Goal: Task Accomplishment & Management: Manage account settings

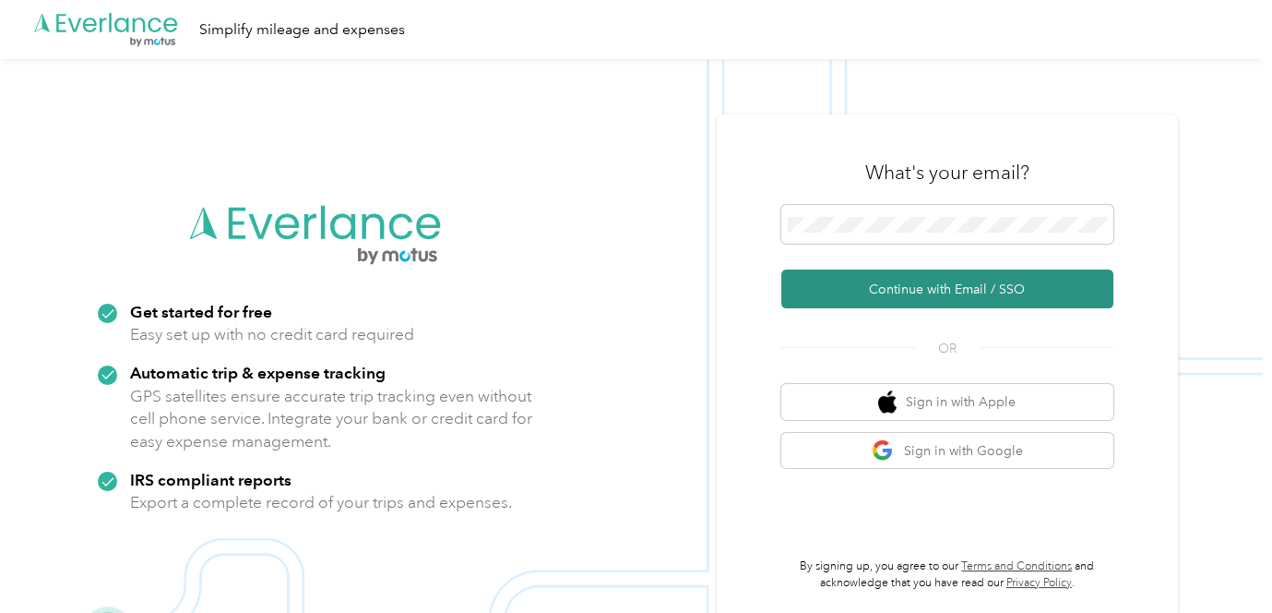
click at [889, 291] on button "Continue with Email / SSO" at bounding box center [947, 288] width 332 height 39
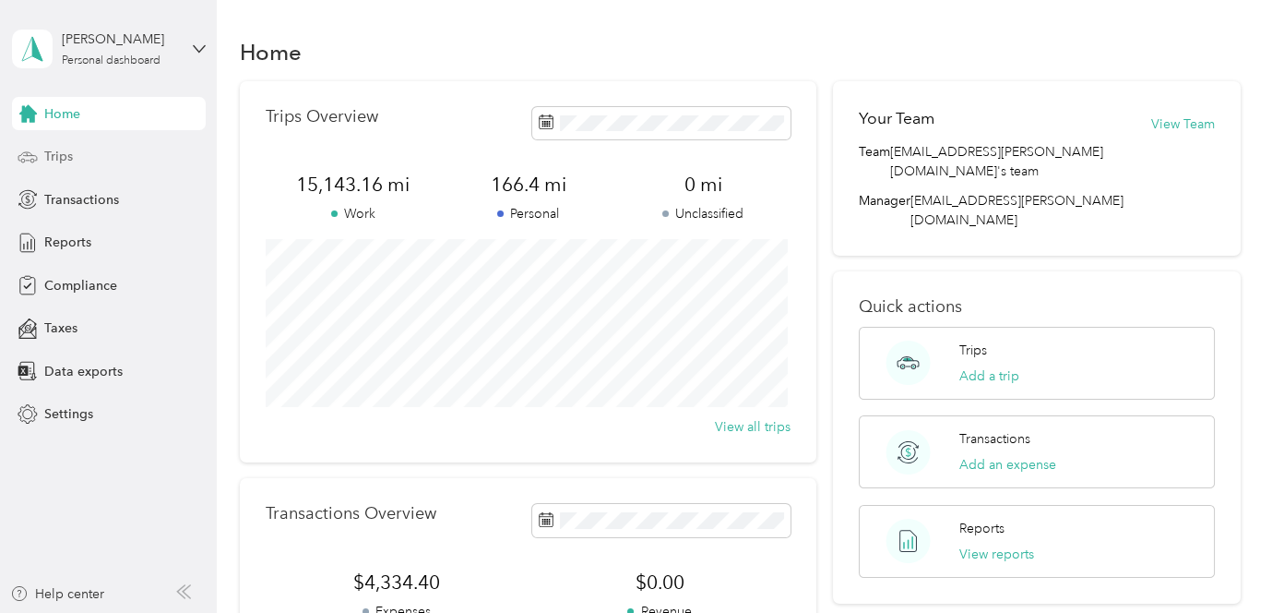
click at [60, 155] on span "Trips" at bounding box center [58, 156] width 29 height 19
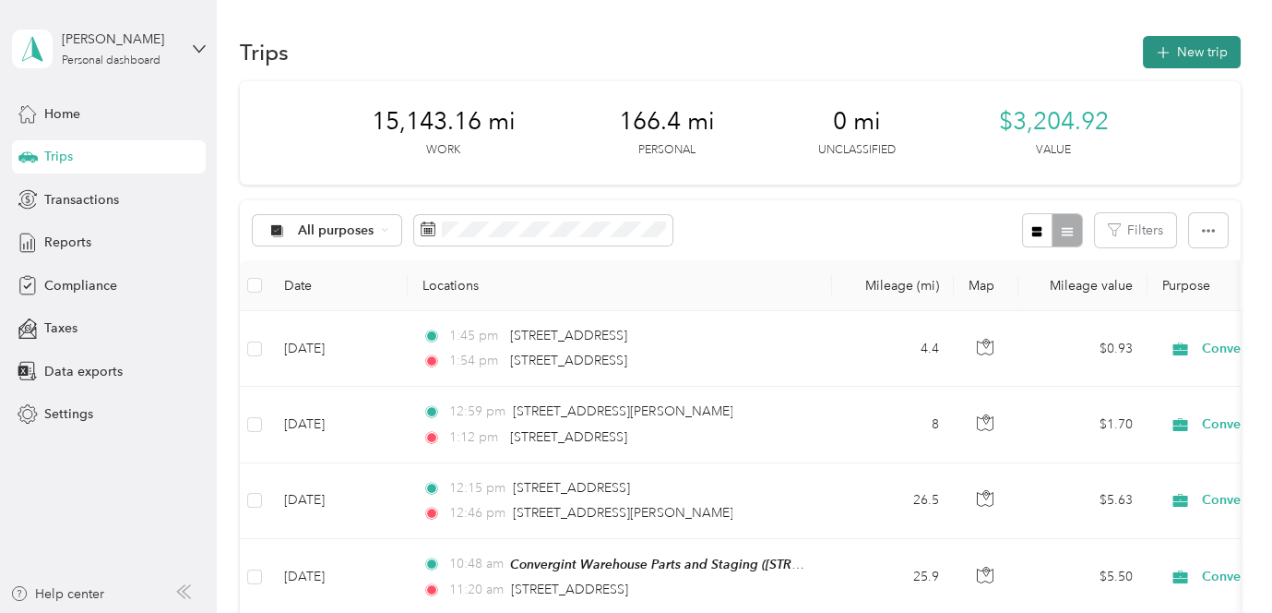
click at [1193, 52] on button "New trip" at bounding box center [1192, 52] width 98 height 32
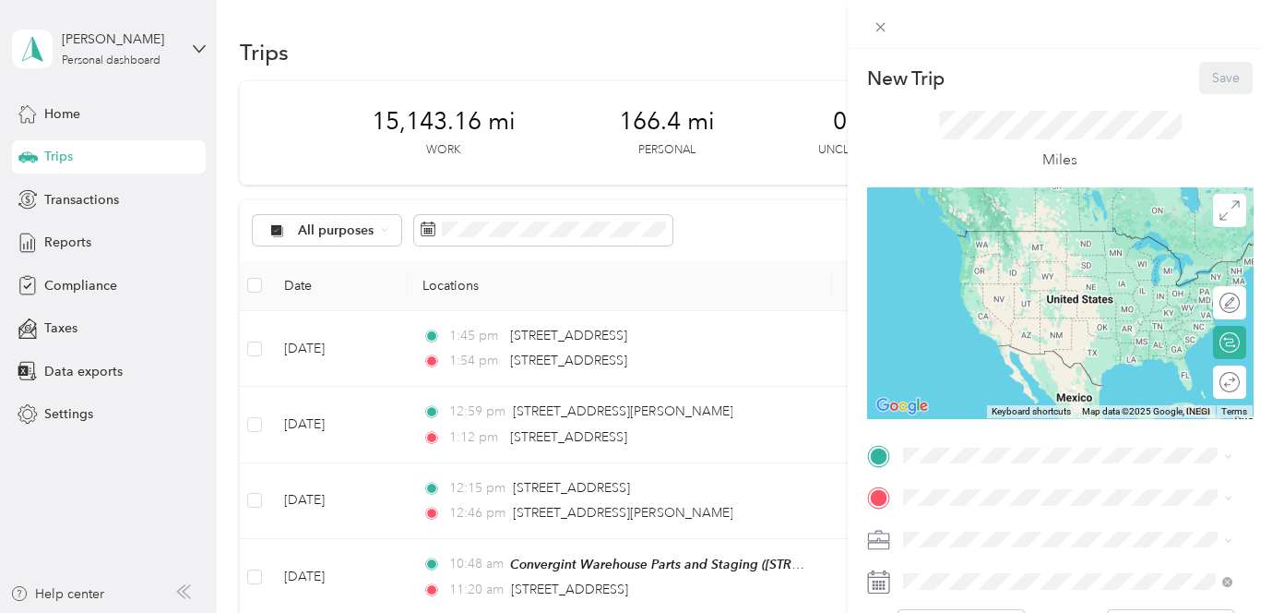
click at [1027, 332] on span "855 Cherry Grove Dr, 37075, Hendersonville, TN, United States" at bounding box center [996, 334] width 117 height 16
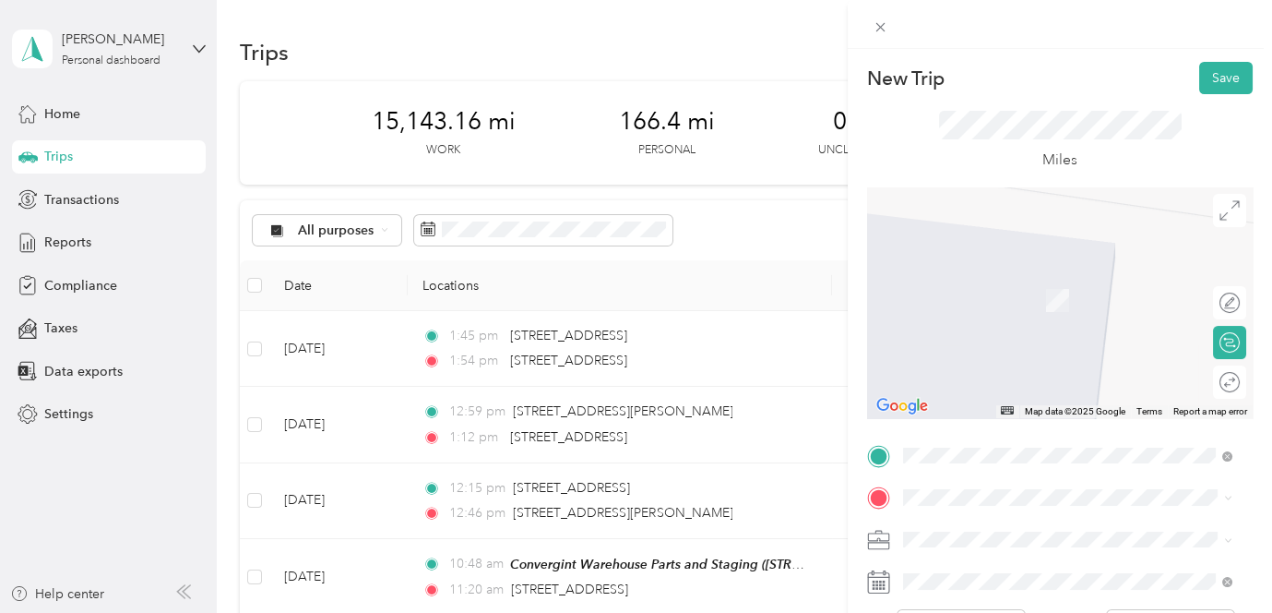
click at [1006, 279] on span "8283 River Road Pike Nashville, Tennessee 37209, United States" at bounding box center [1030, 270] width 185 height 17
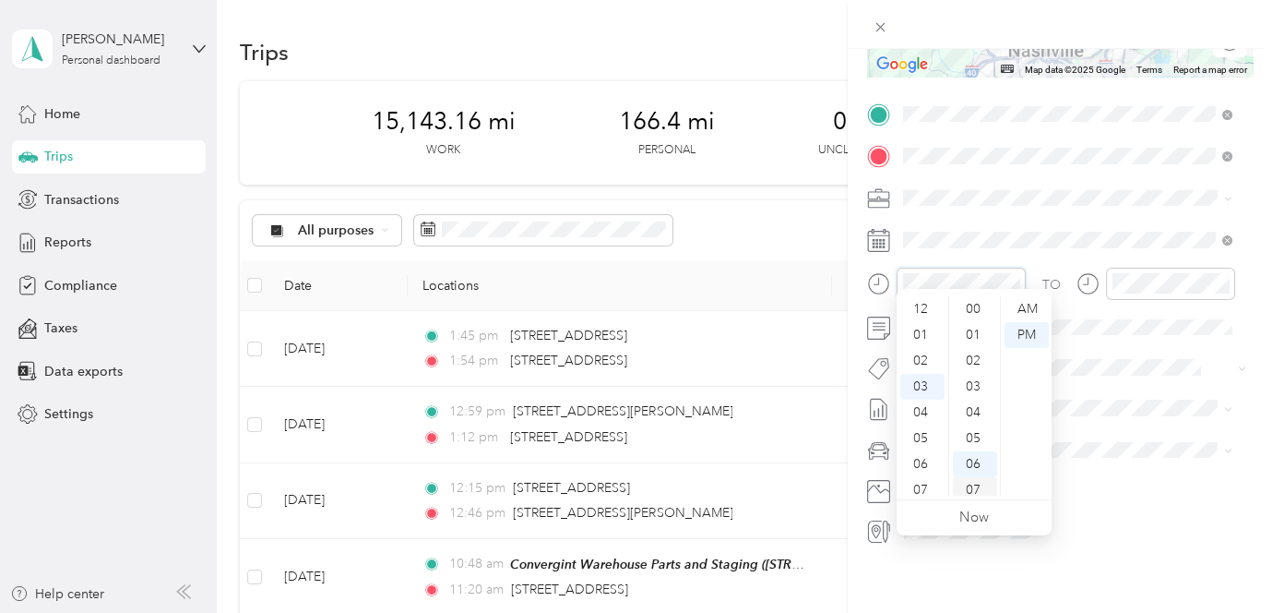
scroll to position [155, 0]
click at [919, 410] on div "07" at bounding box center [922, 412] width 44 height 26
click at [969, 314] on div "00" at bounding box center [975, 309] width 44 height 26
click at [1022, 309] on div "AM" at bounding box center [1027, 309] width 44 height 26
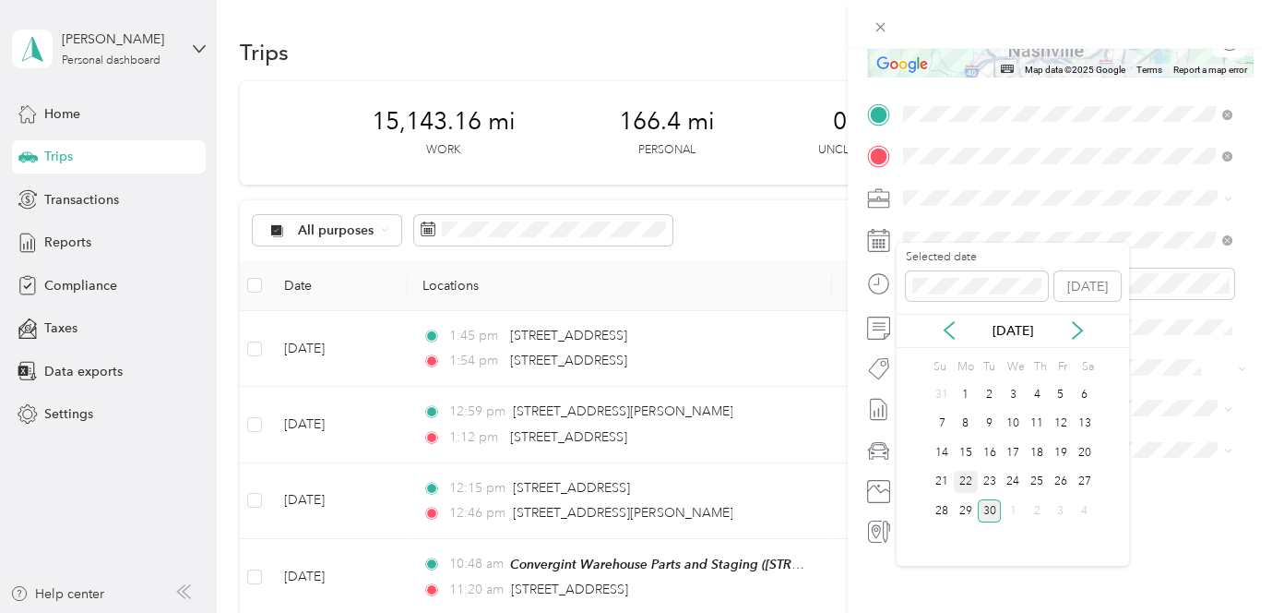
drag, startPoint x: 959, startPoint y: 509, endPoint x: 971, endPoint y: 468, distance: 43.0
click at [959, 508] on div "29" at bounding box center [966, 510] width 24 height 23
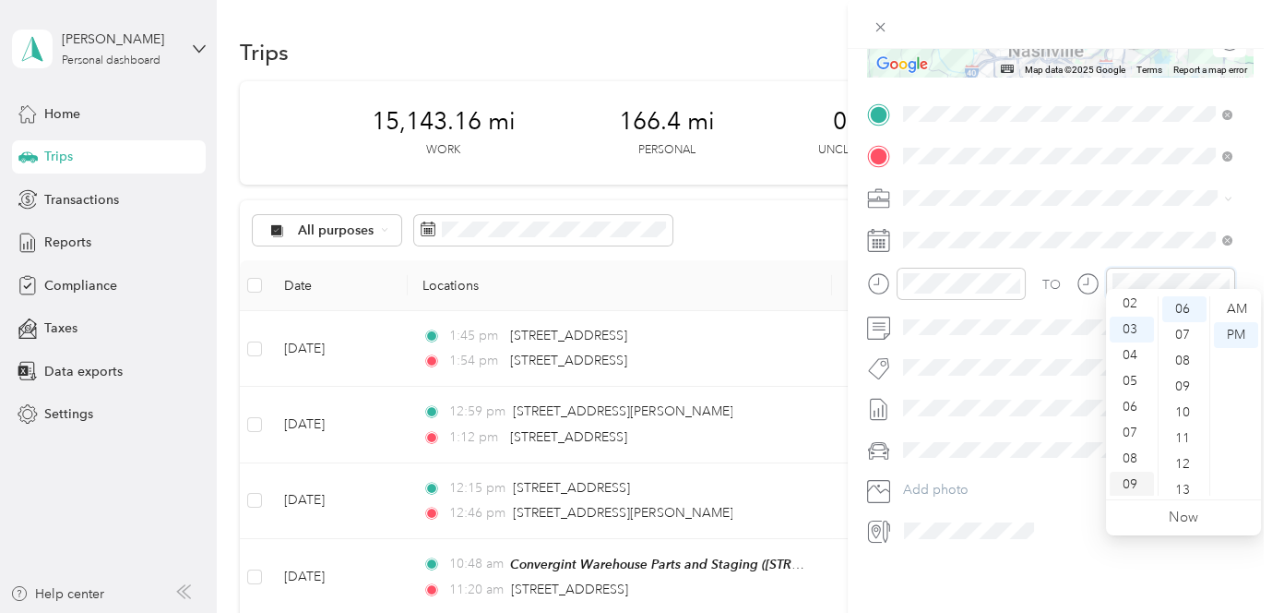
scroll to position [111, 0]
click at [1134, 404] on div "08" at bounding box center [1132, 405] width 44 height 26
click at [1238, 308] on div "AM" at bounding box center [1236, 309] width 44 height 26
click at [1186, 308] on div "00" at bounding box center [1184, 309] width 44 height 26
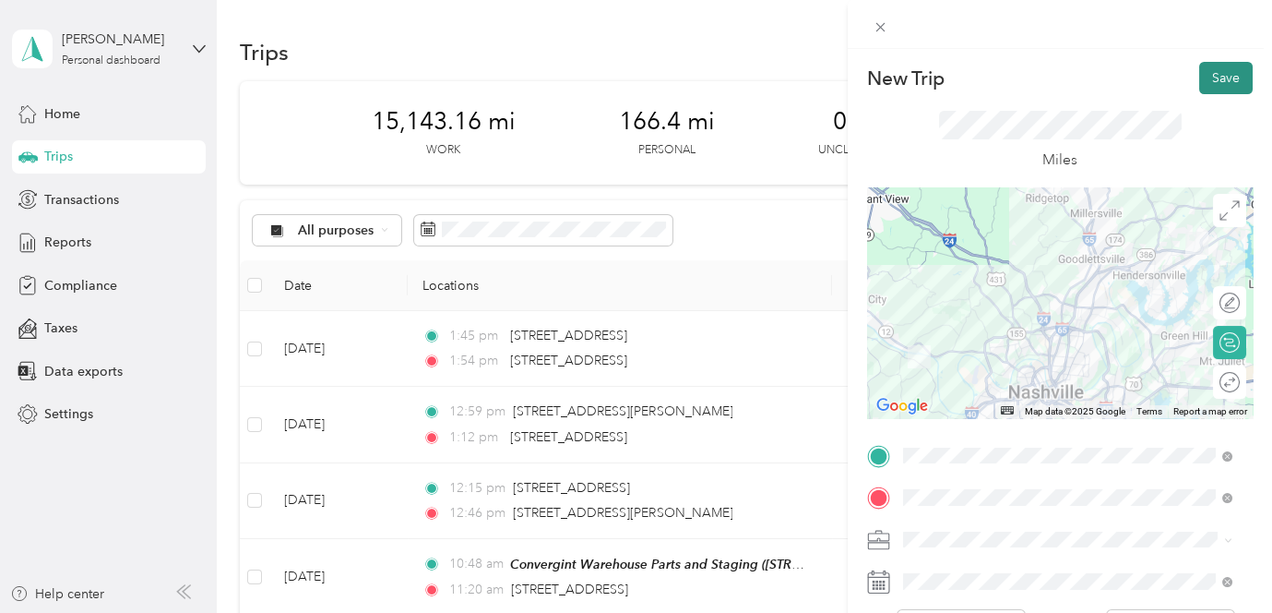
click at [1218, 75] on button "Save" at bounding box center [1226, 78] width 54 height 32
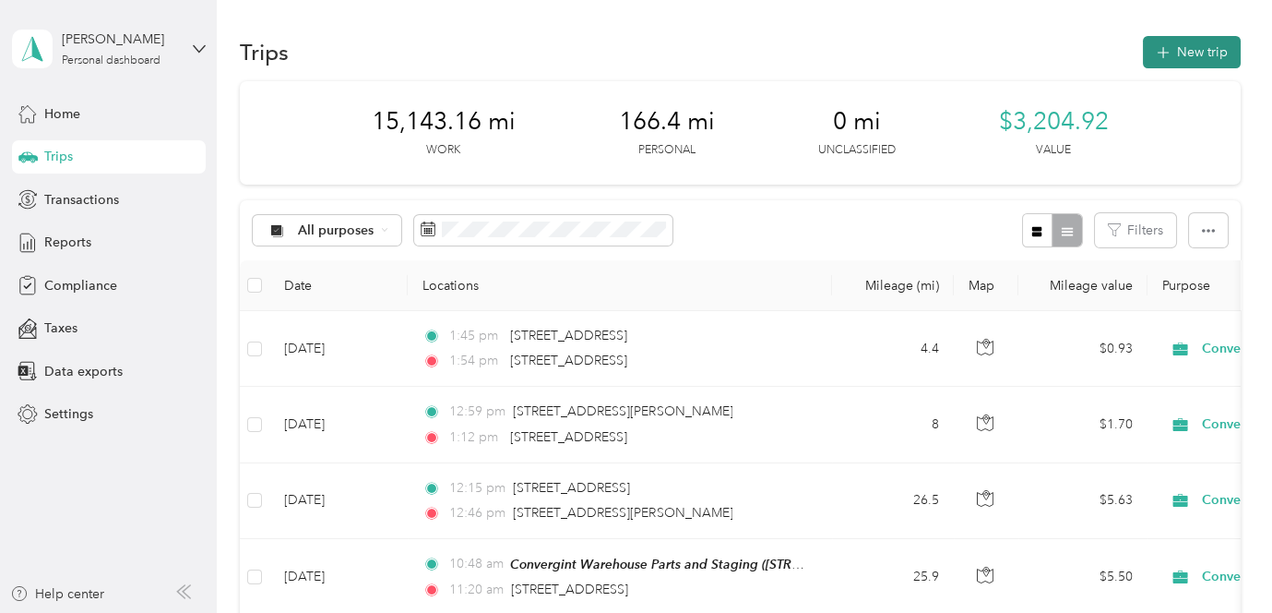
click at [1185, 45] on button "New trip" at bounding box center [1192, 52] width 98 height 32
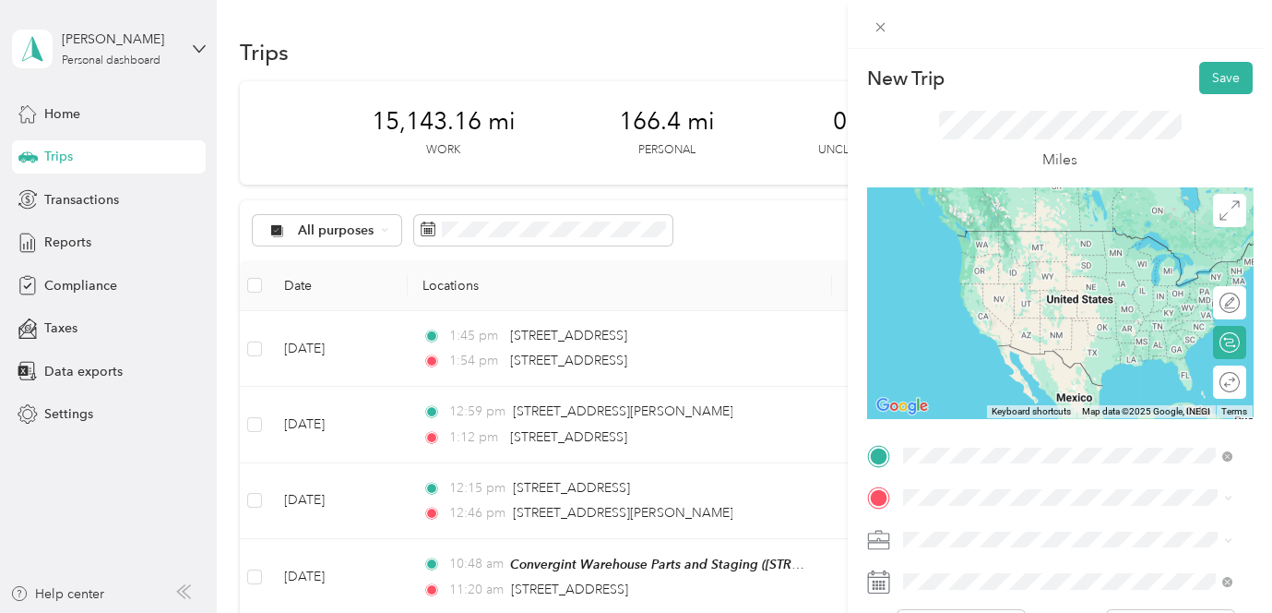
click at [1012, 530] on span "8283 River Road Pike Nashville, Tennessee 37209, United States" at bounding box center [1030, 522] width 185 height 17
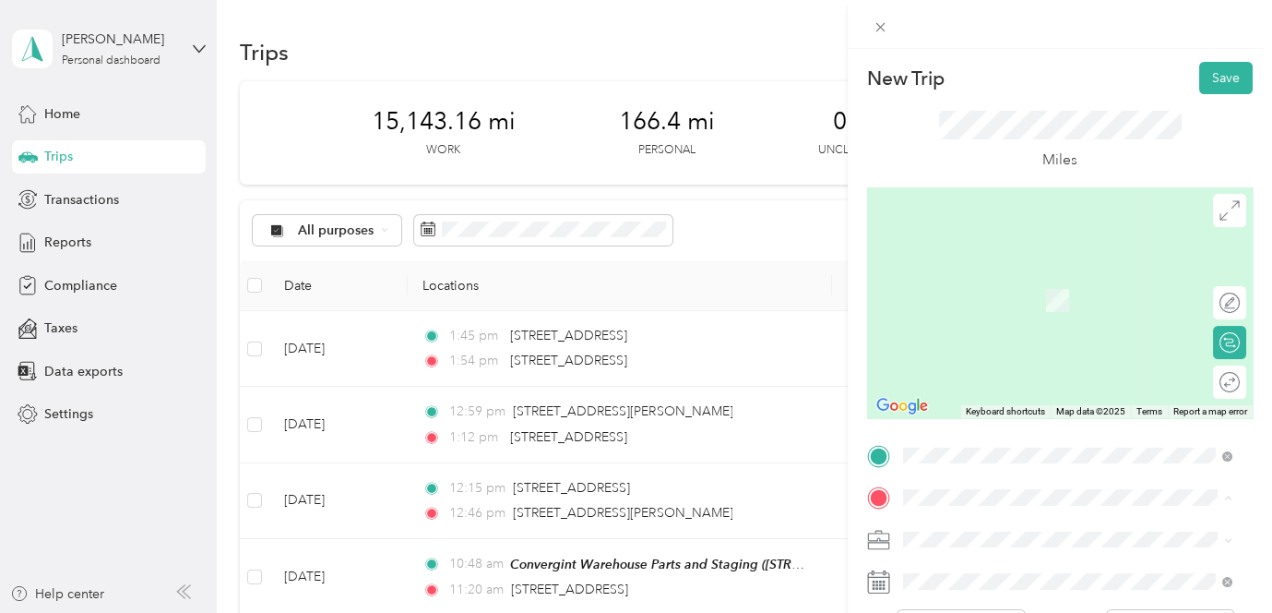
click at [923, 298] on icon at bounding box center [919, 300] width 18 height 18
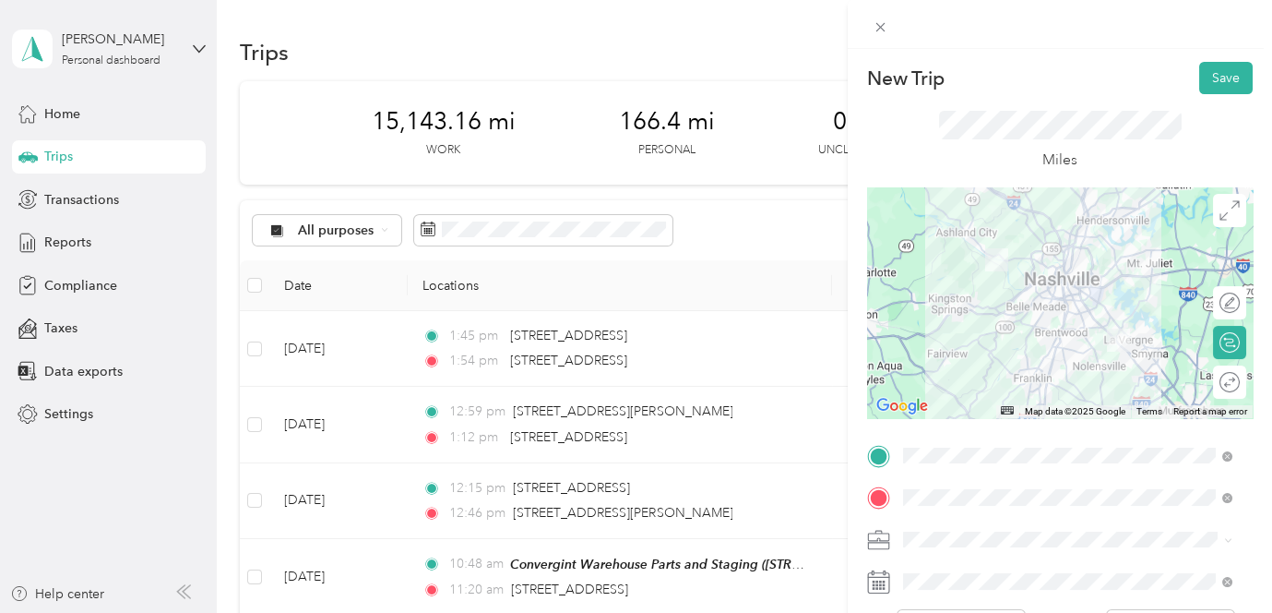
click at [1009, 455] on div "Convergint Warehouse Parts and Staging 1410 Donelson Pike, 37217, Nashville, TN…" at bounding box center [1082, 455] width 288 height 58
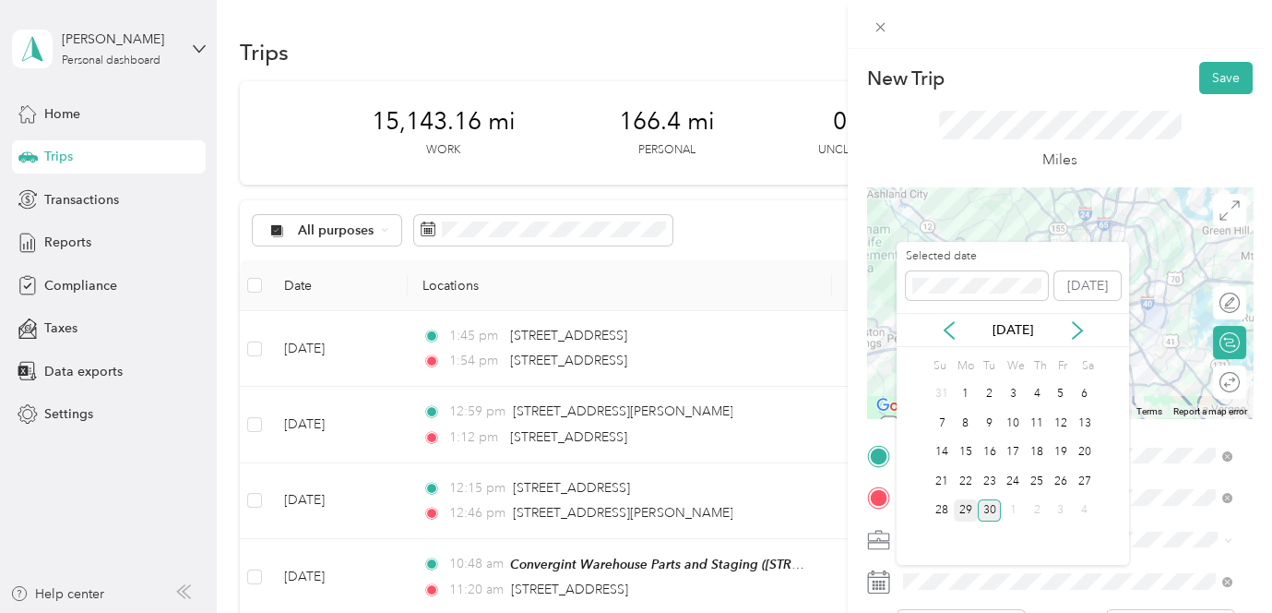
click at [961, 511] on div "29" at bounding box center [966, 510] width 24 height 23
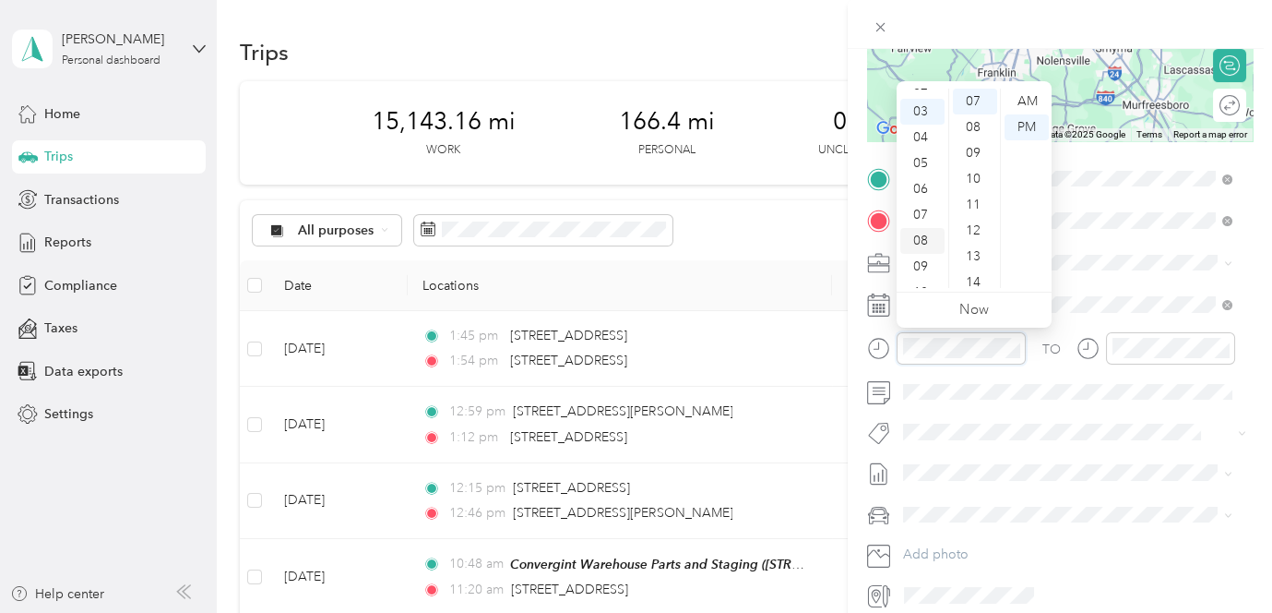
scroll to position [92, 0]
click at [922, 259] on div "10" at bounding box center [922, 268] width 44 height 26
click at [926, 197] on div "08" at bounding box center [922, 198] width 44 height 26
click at [923, 221] on div "09" at bounding box center [922, 223] width 44 height 26
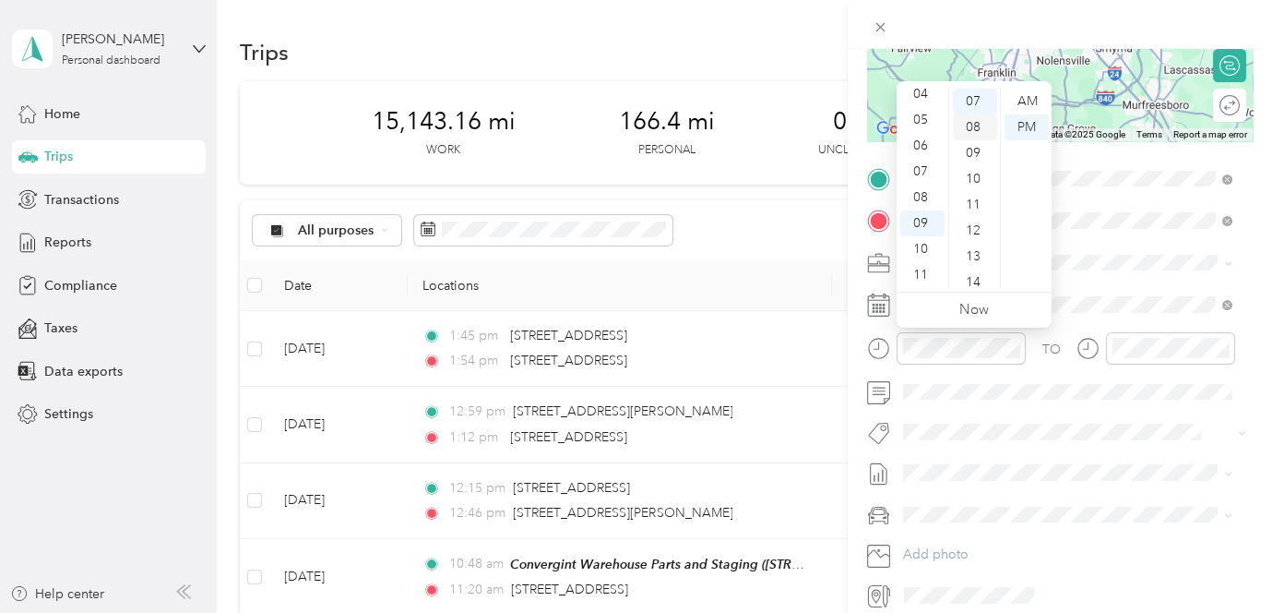
scroll to position [0, 0]
click at [969, 103] on div "00" at bounding box center [975, 102] width 44 height 26
click at [1027, 102] on div "AM" at bounding box center [1027, 102] width 44 height 26
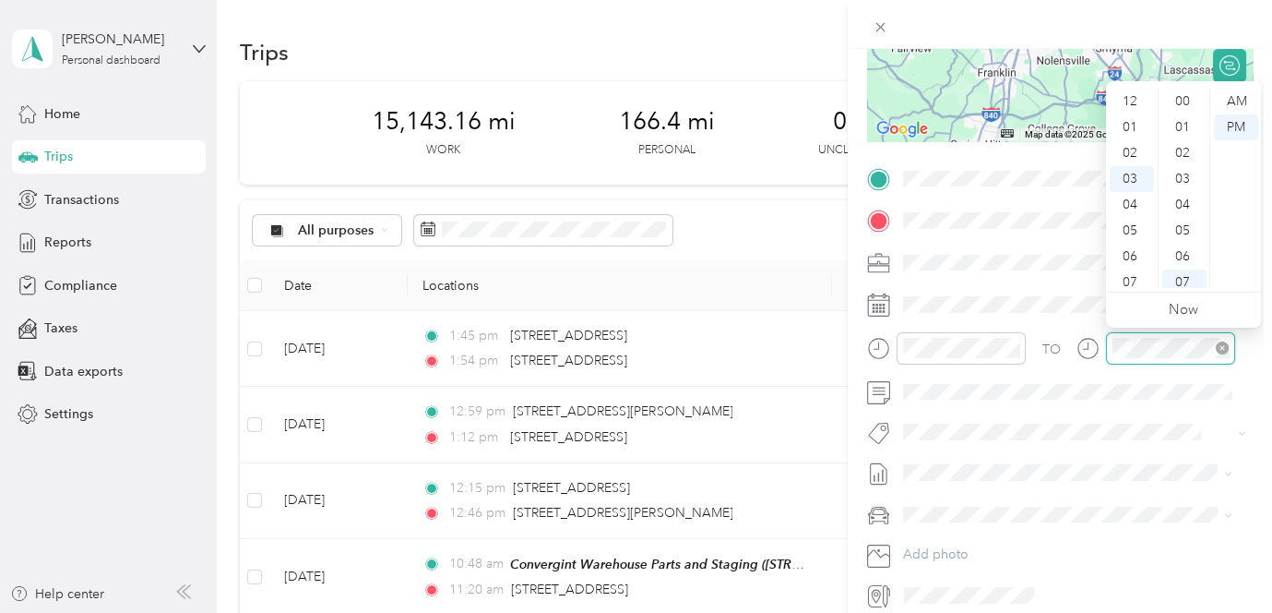
scroll to position [181, 0]
click at [1132, 280] on div "10" at bounding box center [1132, 282] width 44 height 26
click at [1185, 99] on div "00" at bounding box center [1184, 102] width 44 height 26
drag, startPoint x: 1237, startPoint y: 99, endPoint x: 1234, endPoint y: 118, distance: 19.6
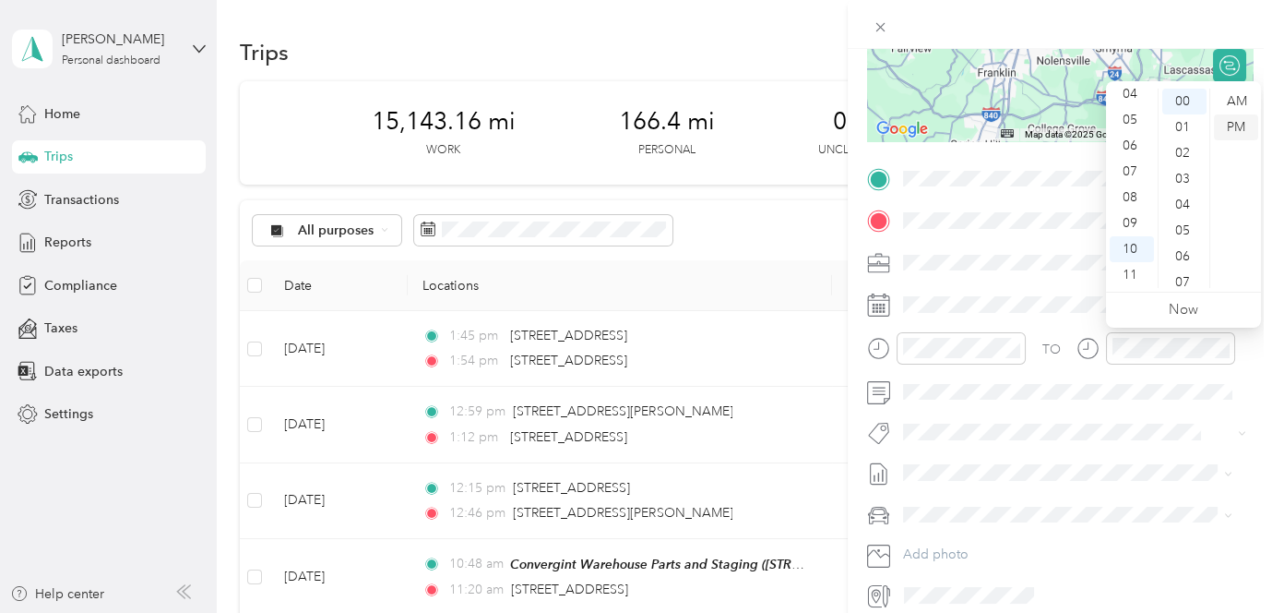
click at [1238, 102] on div "AM" at bounding box center [1236, 102] width 44 height 26
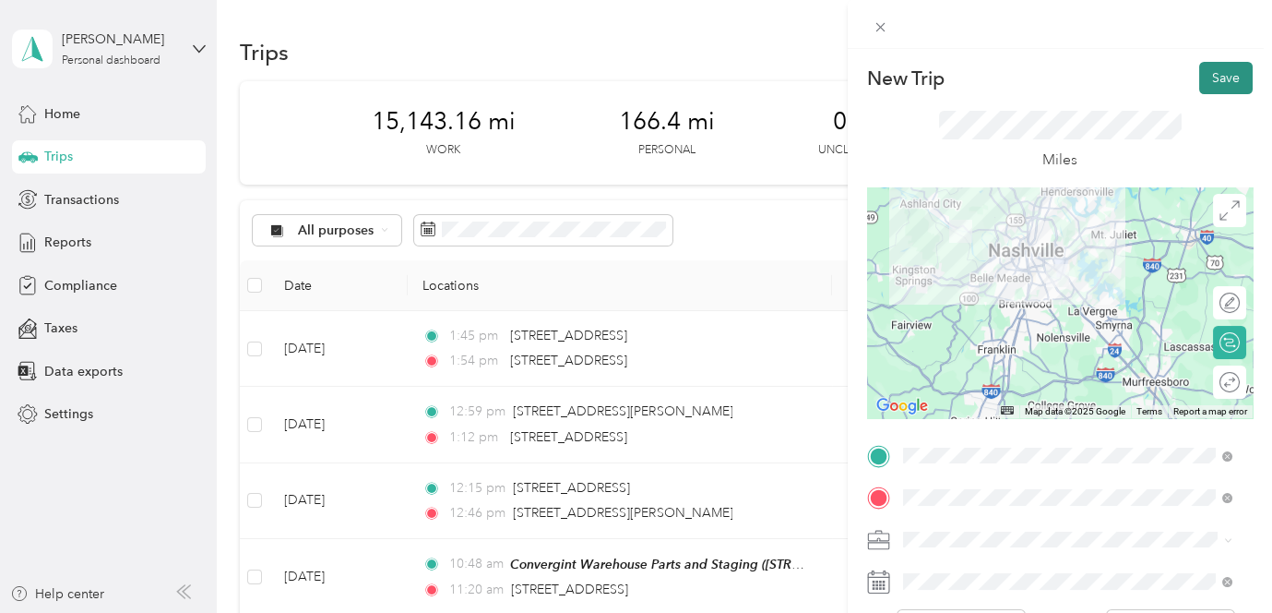
click at [1214, 80] on button "Save" at bounding box center [1226, 78] width 54 height 32
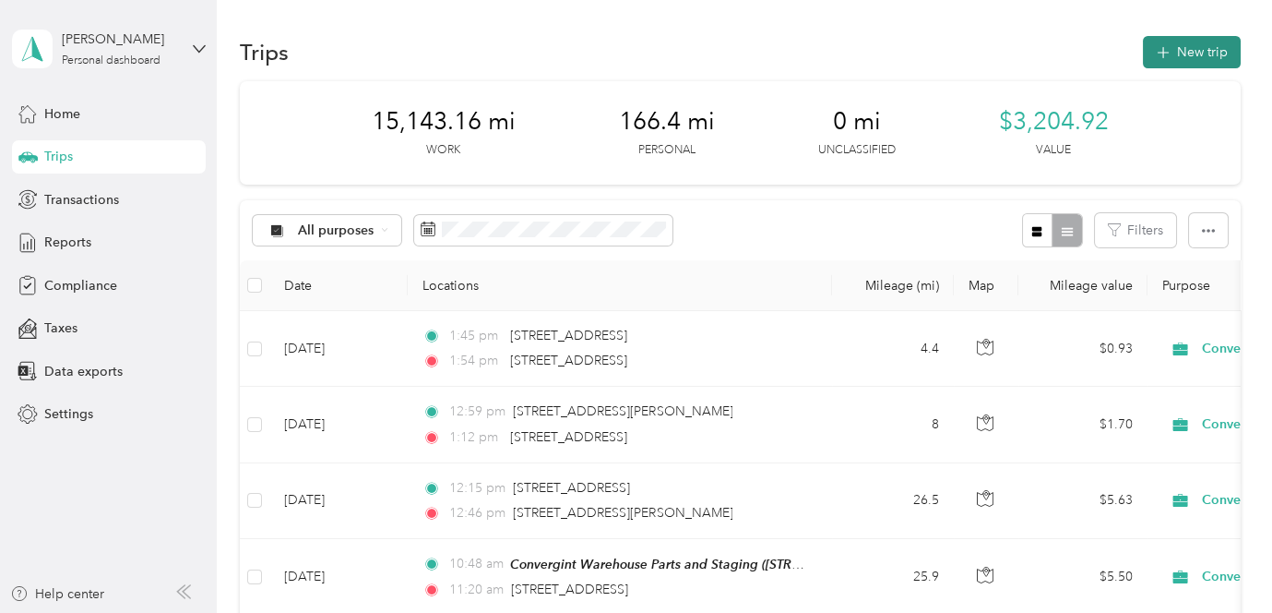
click at [1207, 53] on button "New trip" at bounding box center [1192, 52] width 98 height 32
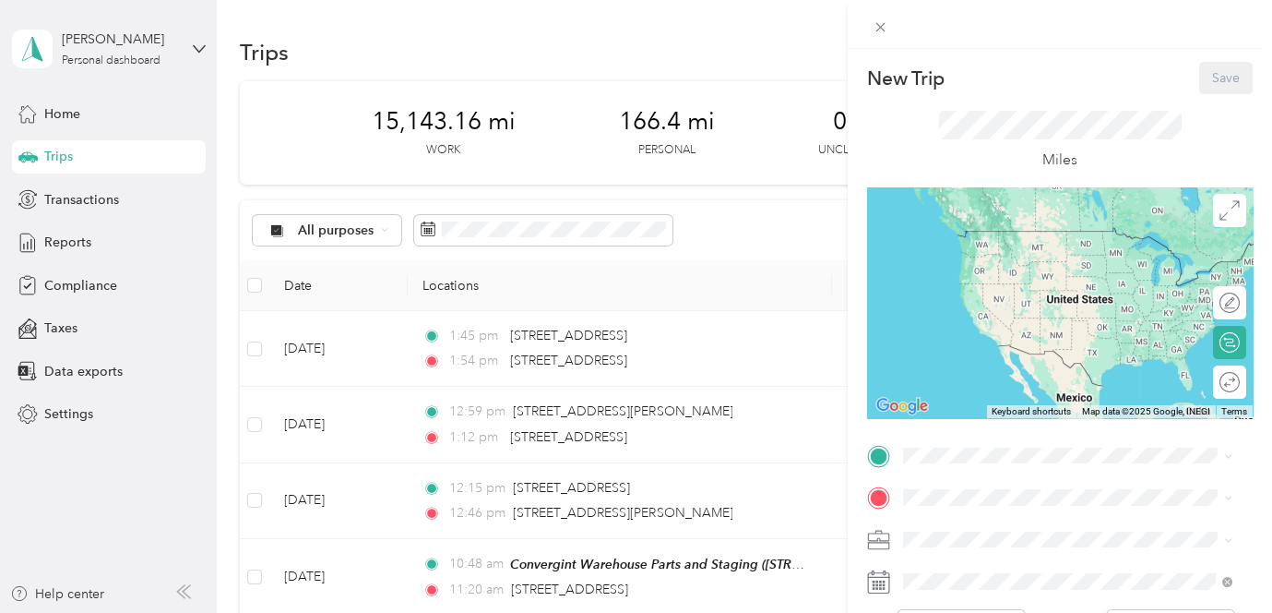
click at [1025, 413] on div "Convergint Warehouse Parts and Staging 1410 Donelson Pike, 37217, Nashville, TN…" at bounding box center [1082, 393] width 288 height 58
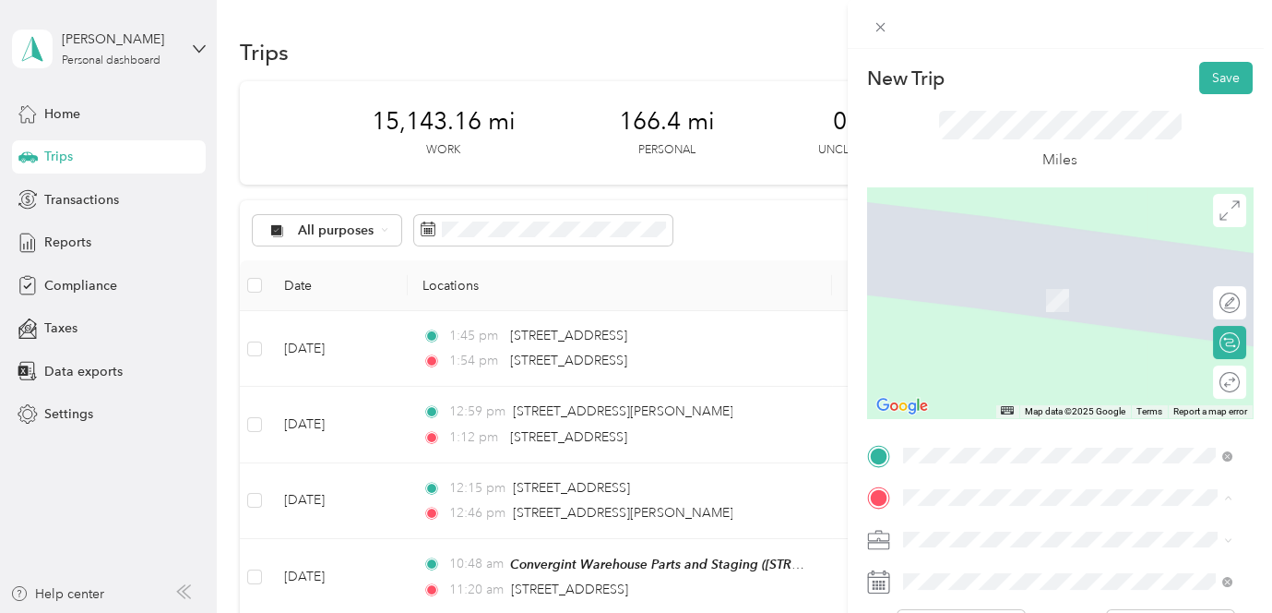
click at [936, 357] on div "Starting Work Location / Home Office 855 Cherry Grove Dr, 37075, Hendersonville…" at bounding box center [1068, 367] width 316 height 45
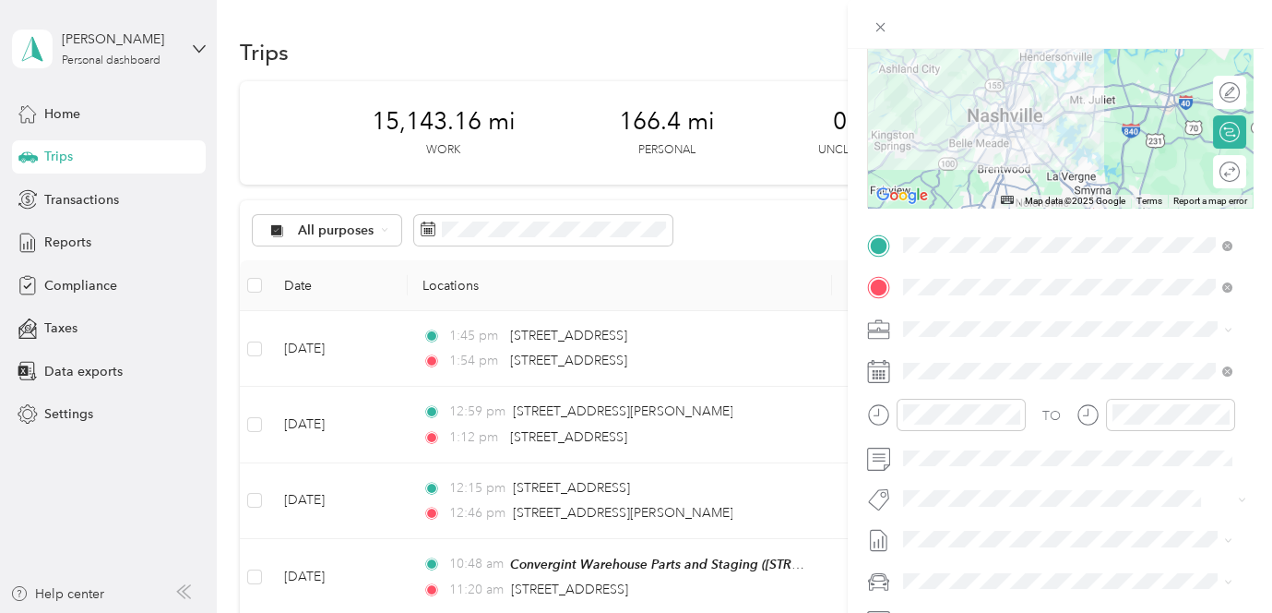
scroll to position [277, 0]
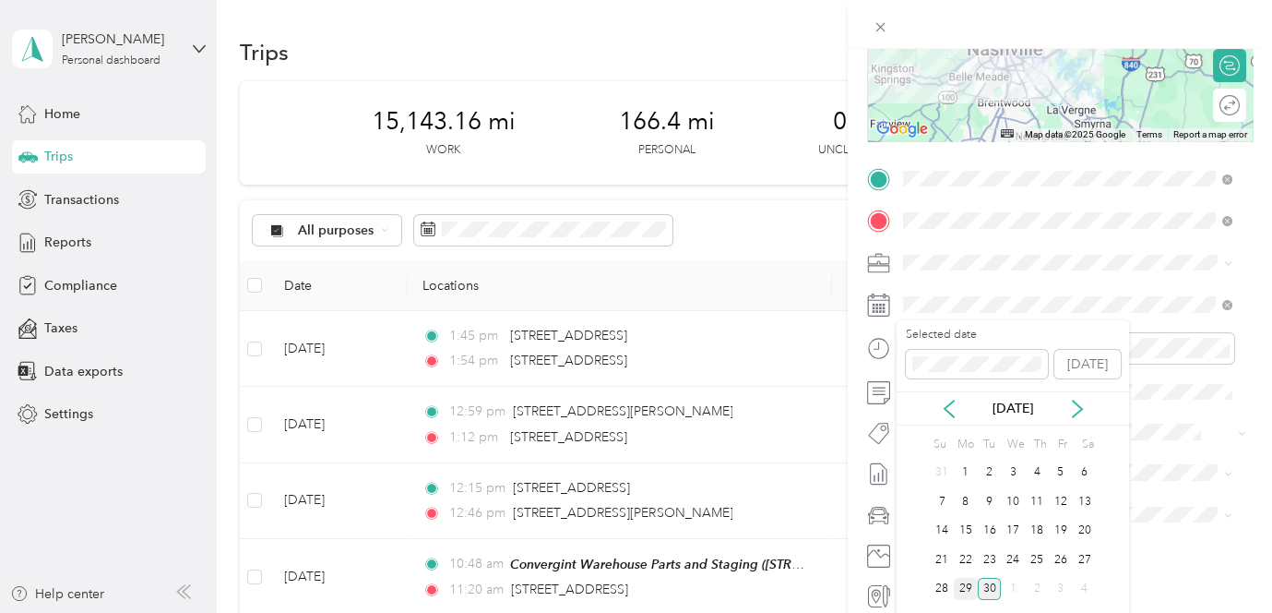
click at [968, 592] on div "29" at bounding box center [966, 589] width 24 height 23
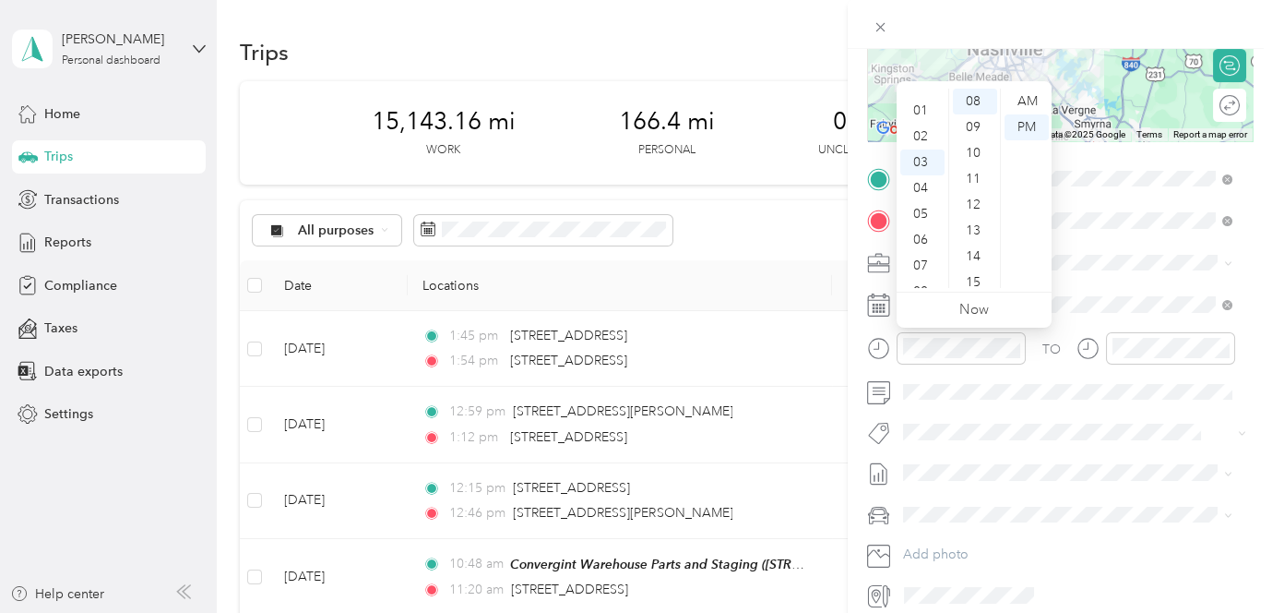
scroll to position [0, 0]
drag, startPoint x: 919, startPoint y: 154, endPoint x: 938, endPoint y: 149, distance: 19.9
click at [919, 154] on div "02" at bounding box center [922, 153] width 44 height 26
click at [976, 103] on div "00" at bounding box center [975, 102] width 44 height 26
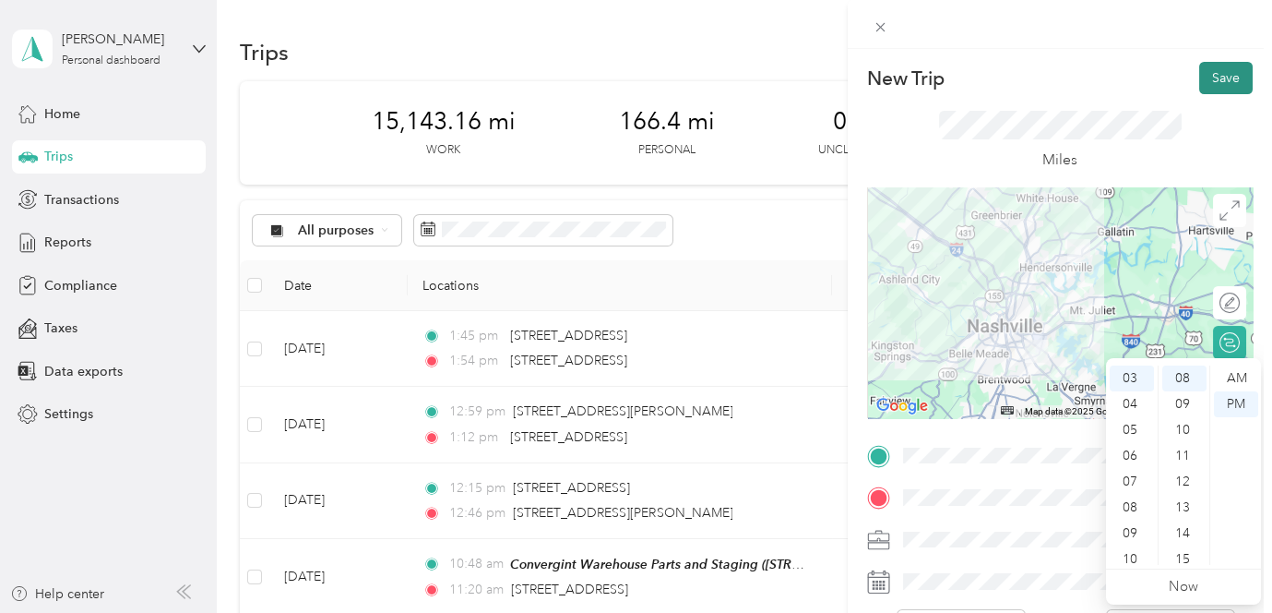
click at [1221, 76] on button "Save" at bounding box center [1226, 78] width 54 height 32
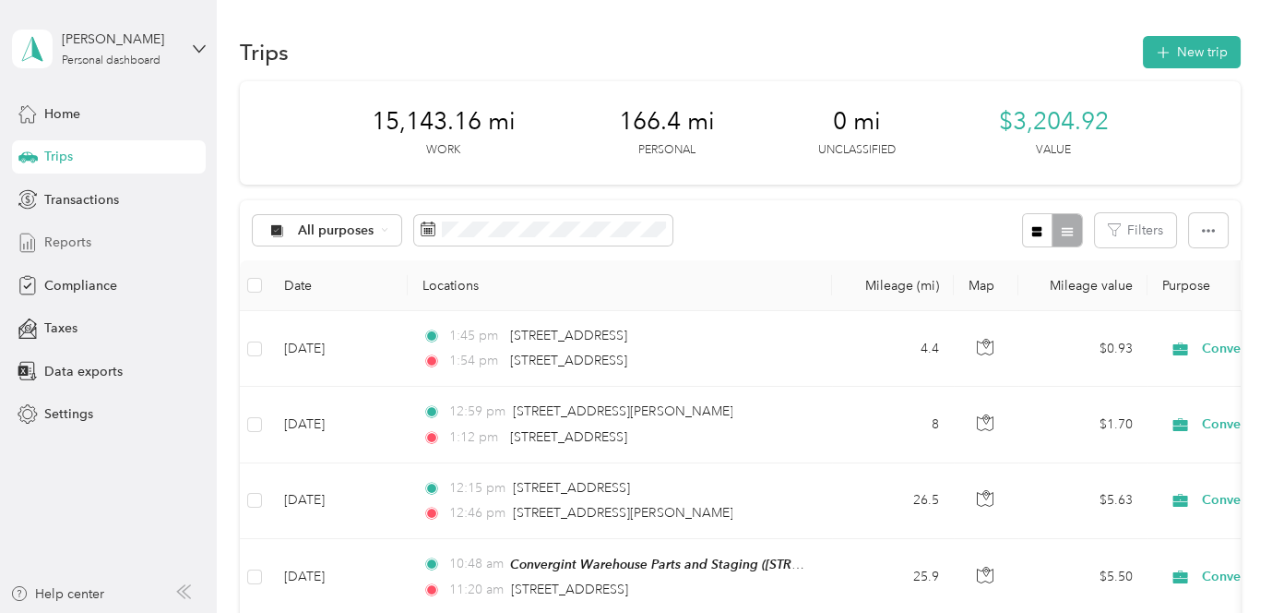
click at [75, 242] on span "Reports" at bounding box center [67, 241] width 47 height 19
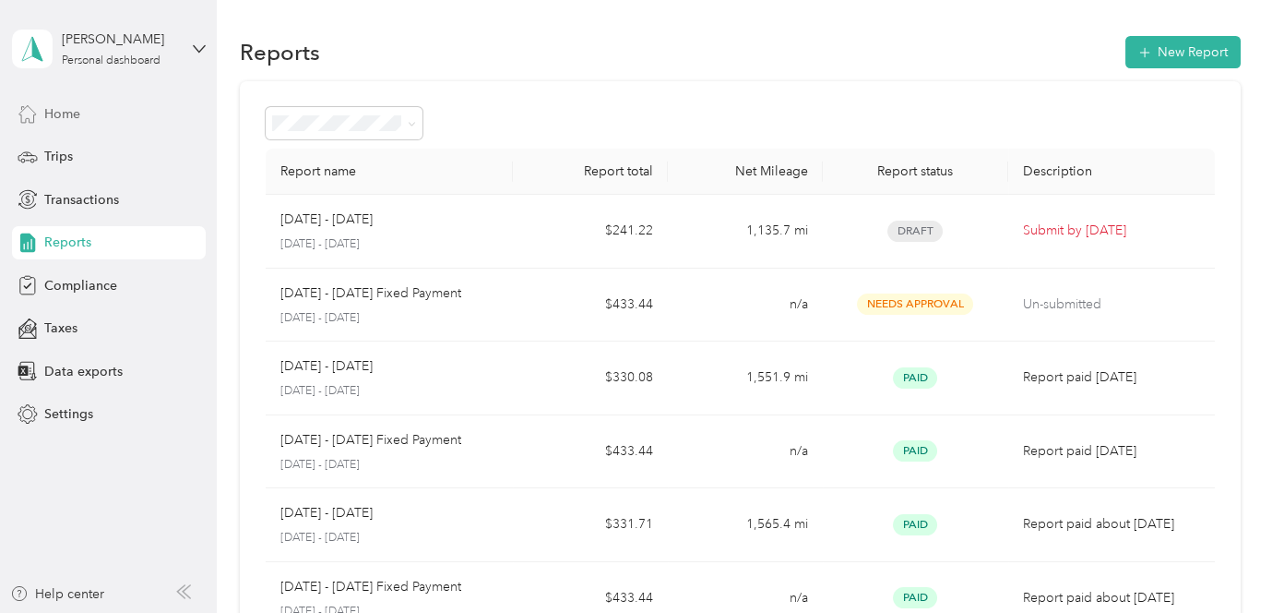
click at [61, 113] on span "Home" at bounding box center [62, 113] width 36 height 19
